Goal: Task Accomplishment & Management: Use online tool/utility

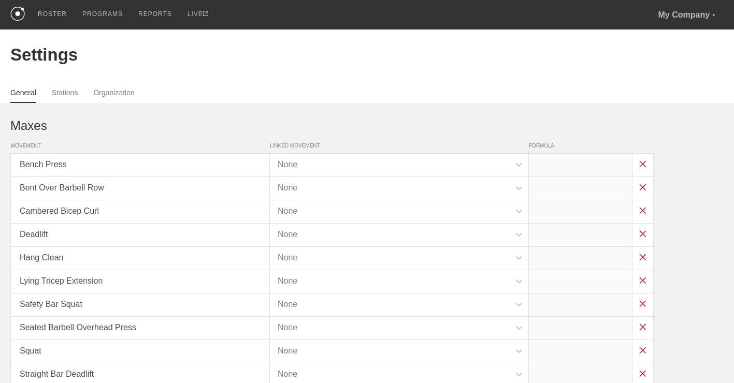
scroll to position [74, 0]
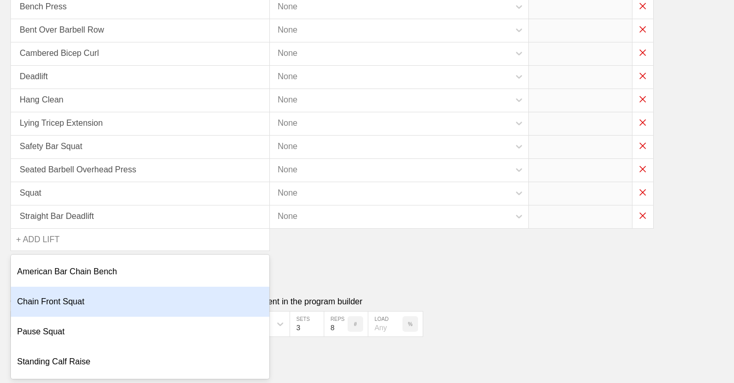
click at [22, 251] on div "option Chain Front Squat focused, 2 of 4. 4 results available. Use Up and Down …" at bounding box center [140, 239] width 260 height 23
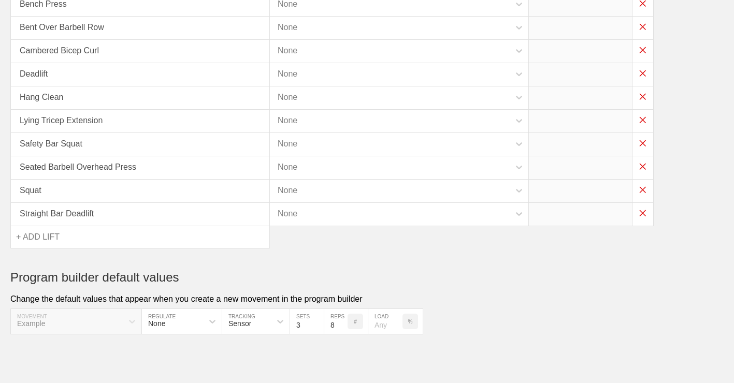
click at [34, 240] on div "+ ADD LIFT" at bounding box center [38, 237] width 44 height 22
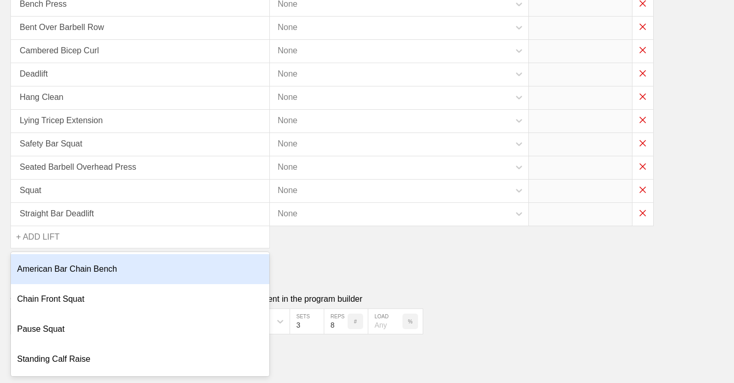
click at [29, 239] on div "+ ADD LIFT" at bounding box center [38, 237] width 44 height 22
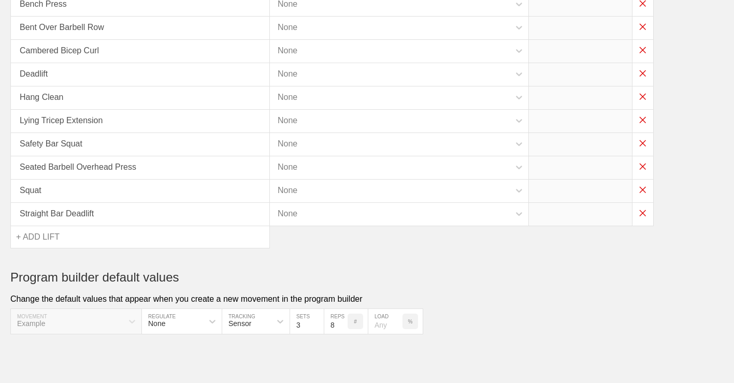
click at [29, 239] on div "+ ADD LIFT" at bounding box center [38, 237] width 44 height 22
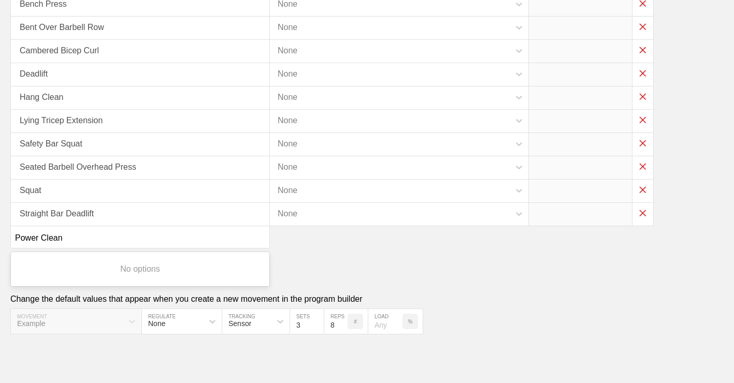
type input "Power Clean"
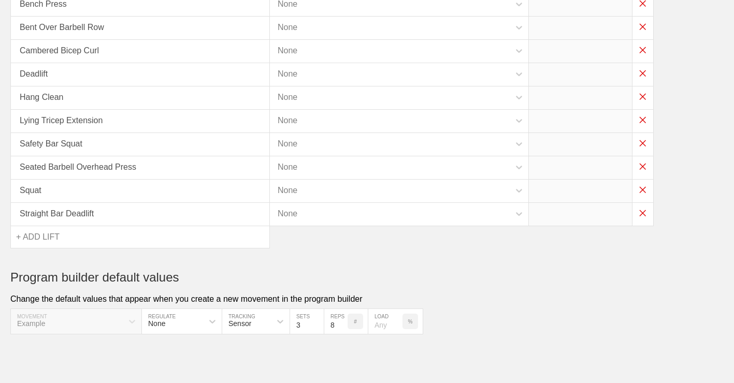
click at [351, 254] on div "Maxes MOVEMENT LINKED MOVEMENT FORMULA Bench Press None Bent Over Barbell Row N…" at bounding box center [366, 138] width 713 height 392
click at [98, 237] on div "+ ADD LIFT" at bounding box center [140, 237] width 259 height 22
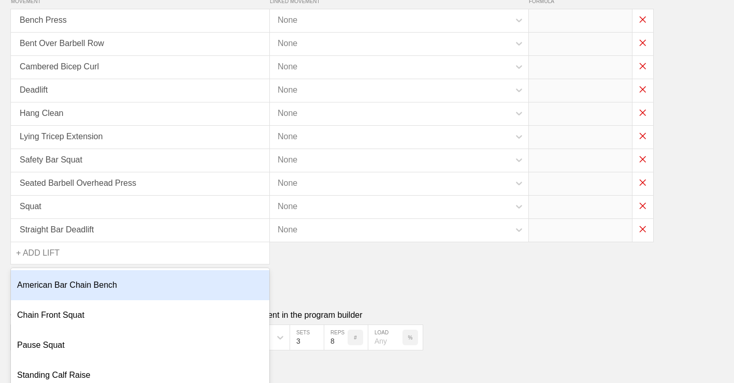
scroll to position [149, 0]
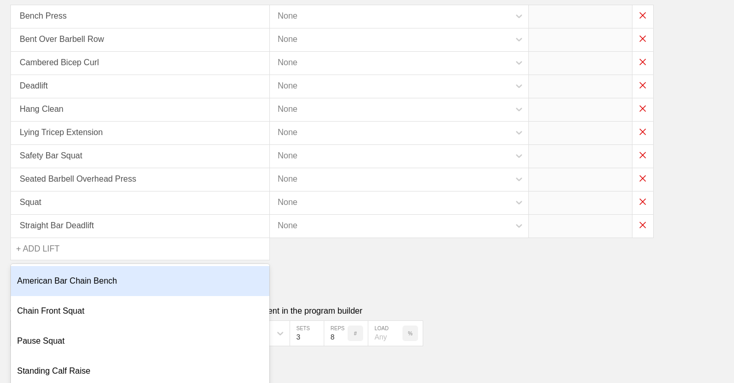
click at [27, 253] on div "+ ADD LIFT" at bounding box center [38, 249] width 44 height 22
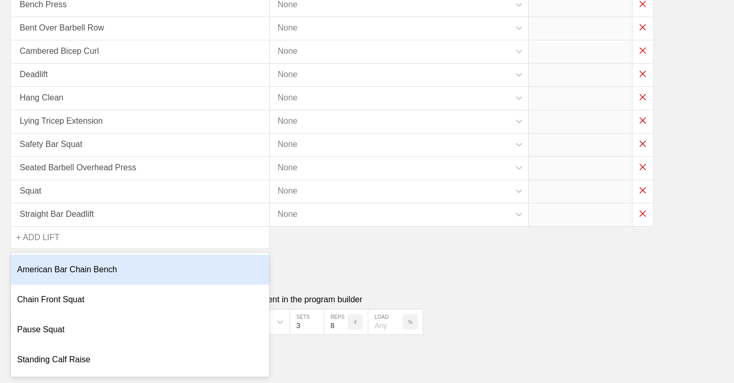
click at [22, 252] on div "Maxes MOVEMENT LINKED MOVEMENT FORMULA Bench Press None Bent Over Barbell Row N…" at bounding box center [366, 139] width 713 height 392
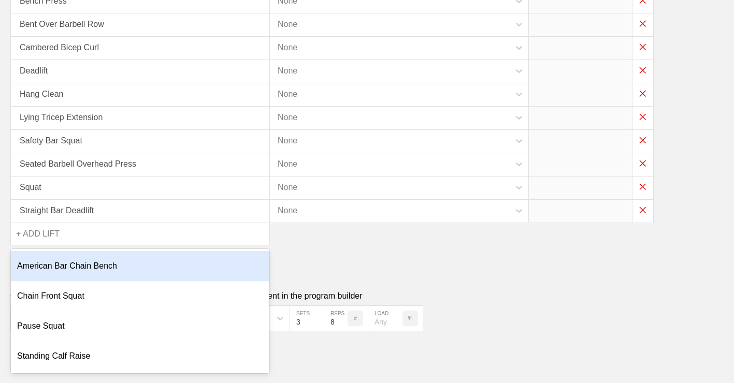
click at [342, 266] on div "Maxes MOVEMENT LINKED MOVEMENT FORMULA Bench Press None Bent Over Barbell Row N…" at bounding box center [366, 135] width 713 height 392
